Goal: Find specific page/section: Find specific page/section

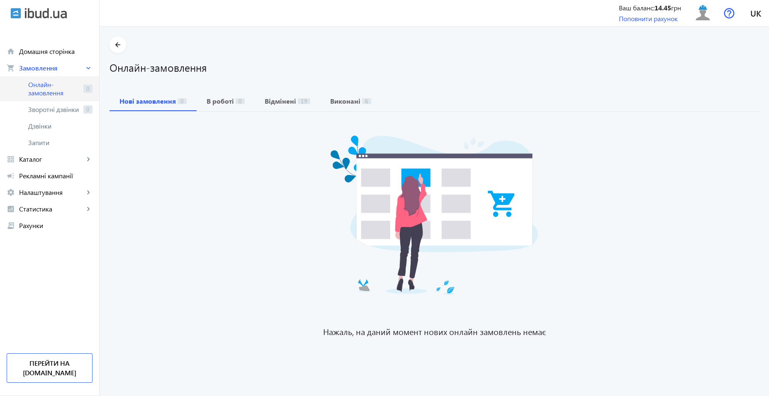
click at [49, 80] on span "Онлайн-замовлення" at bounding box center [54, 88] width 52 height 17
